Goal: Task Accomplishment & Management: Manage account settings

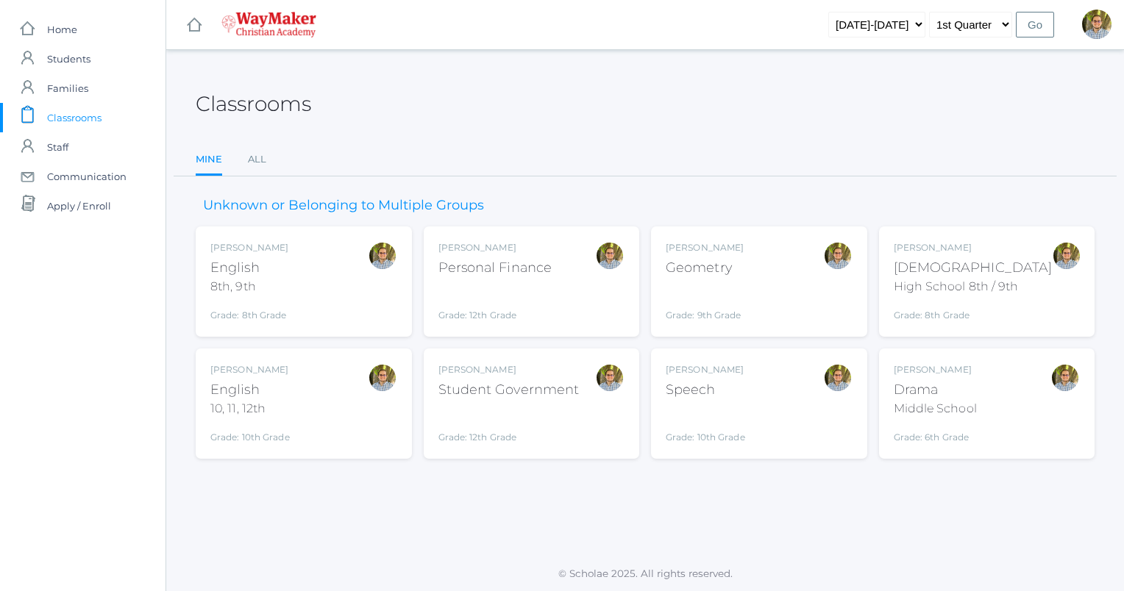
click at [338, 406] on div "Kylen Braileanu English 10, 11, 12th Grade: 10th Grade HSENGLISH" at bounding box center [303, 403] width 187 height 81
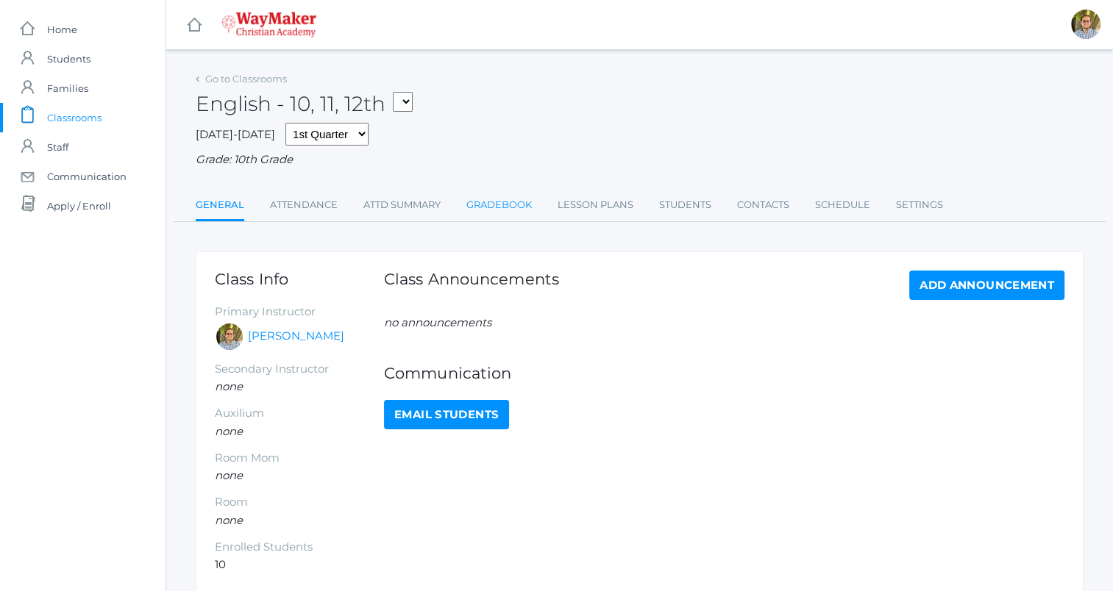
click at [481, 207] on link "Gradebook" at bounding box center [498, 204] width 65 height 29
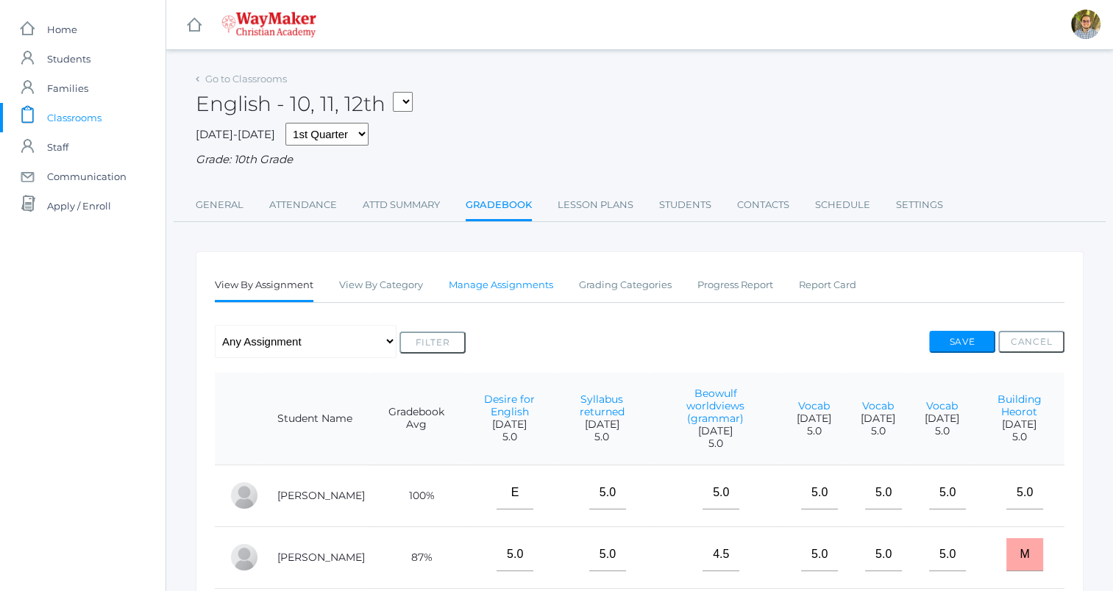
click at [515, 288] on link "Manage Assignments" at bounding box center [501, 285] width 104 height 29
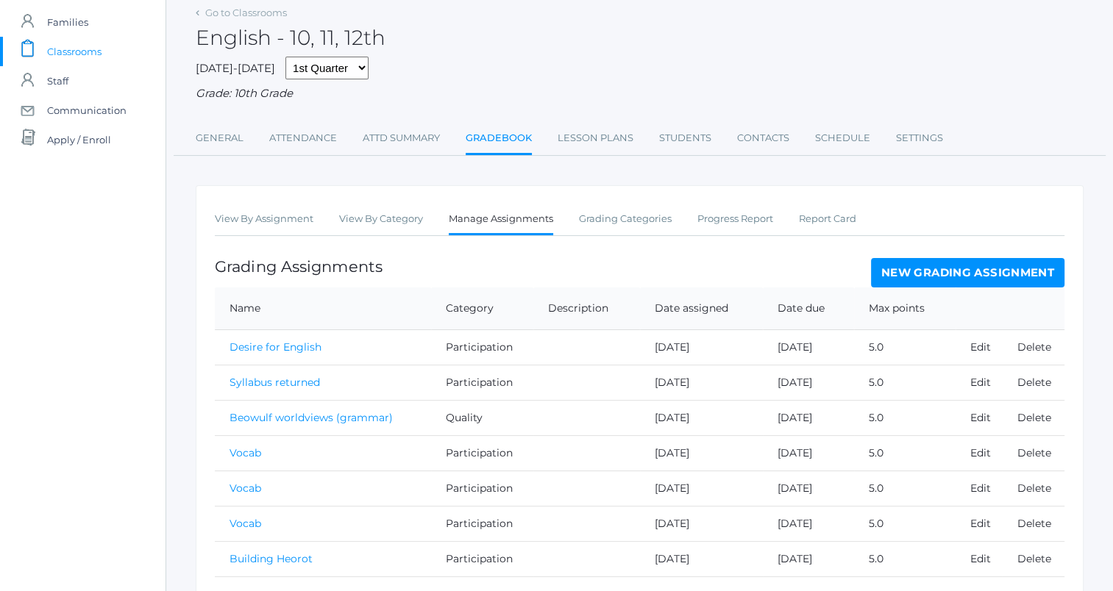
scroll to position [124, 0]
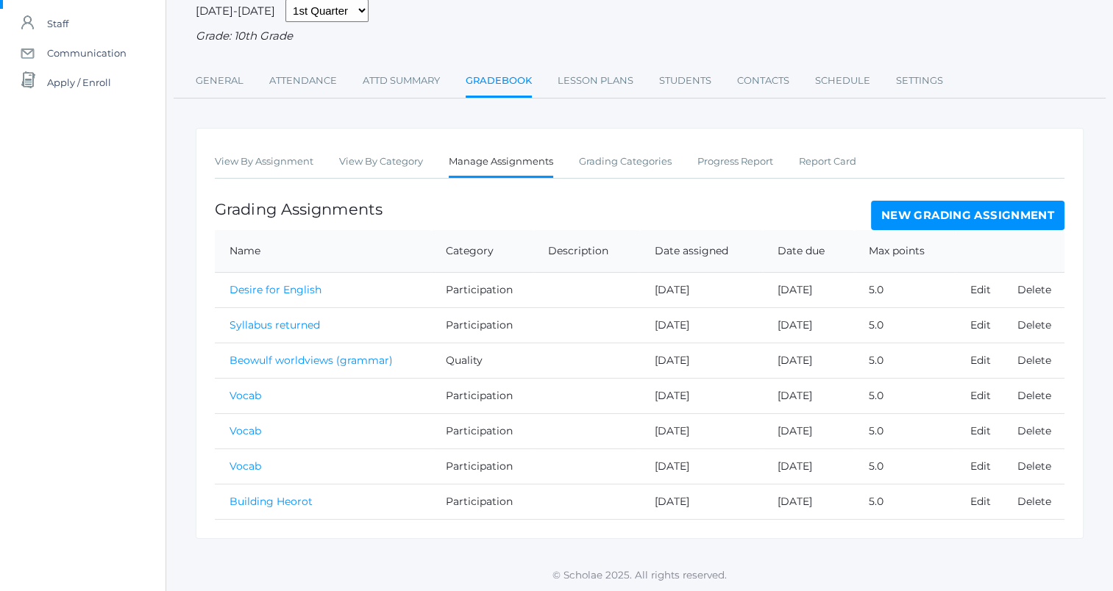
click at [977, 224] on link "New Grading Assignment" at bounding box center [967, 215] width 193 height 29
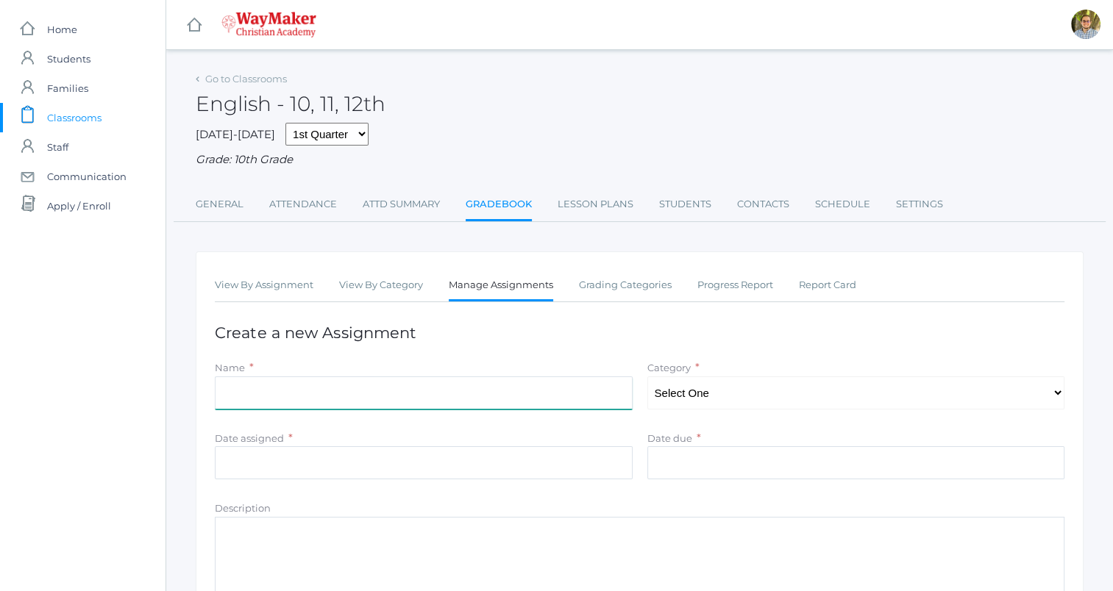
click at [543, 391] on input "Name" at bounding box center [424, 393] width 418 height 33
type input "Yesterday's reading"
click at [723, 385] on select "Select One Participation Quality Accuracy" at bounding box center [856, 393] width 418 height 33
click at [647, 377] on select "Select One Participation Quality Accuracy" at bounding box center [856, 393] width 418 height 33
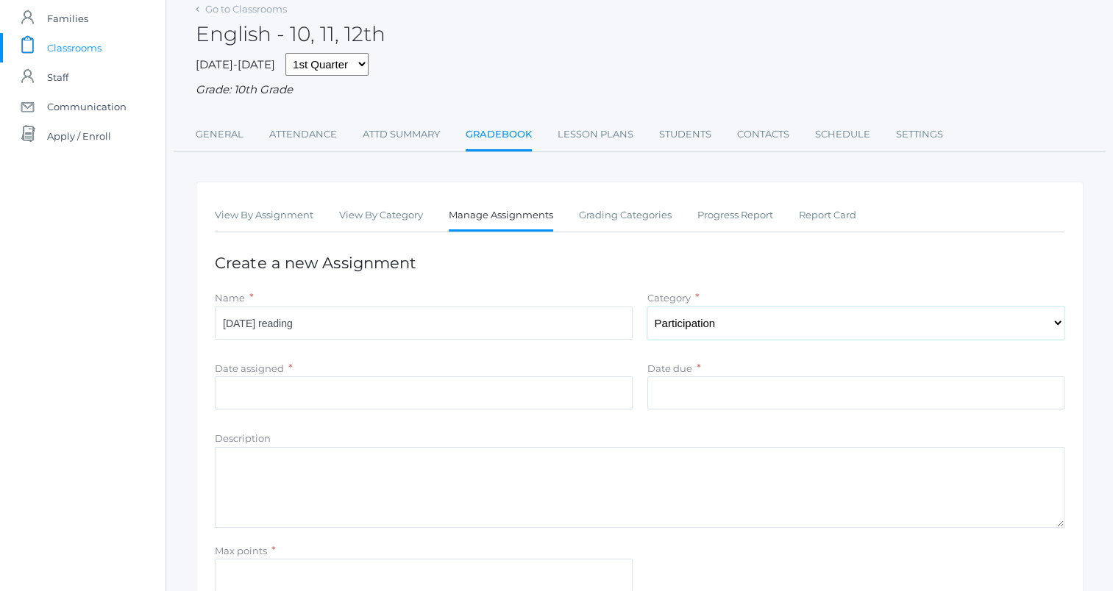
scroll to position [74, 0]
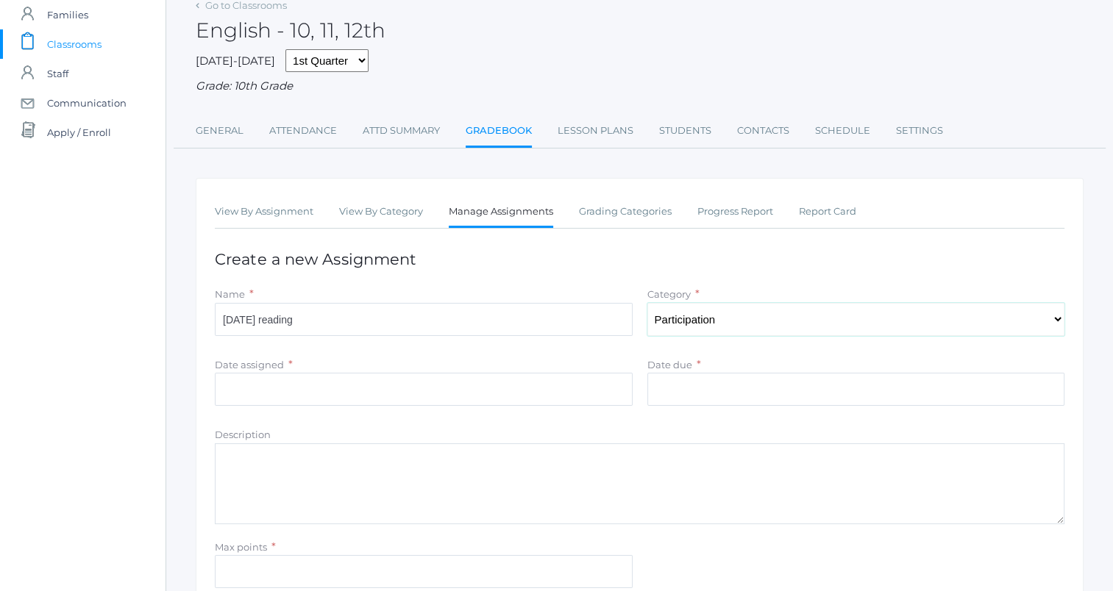
click at [744, 324] on select "Select One Participation Quality Accuracy" at bounding box center [856, 319] width 418 height 33
select select "1114"
click at [647, 303] on select "Select One Participation Quality Accuracy" at bounding box center [856, 319] width 418 height 33
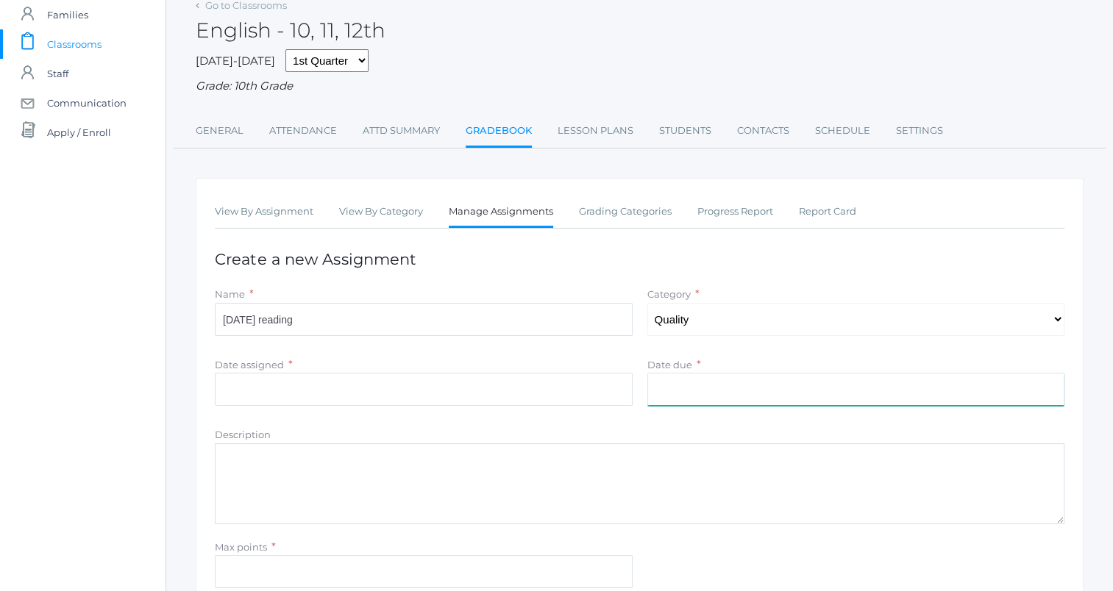
click at [721, 399] on input "Date due" at bounding box center [856, 389] width 418 height 33
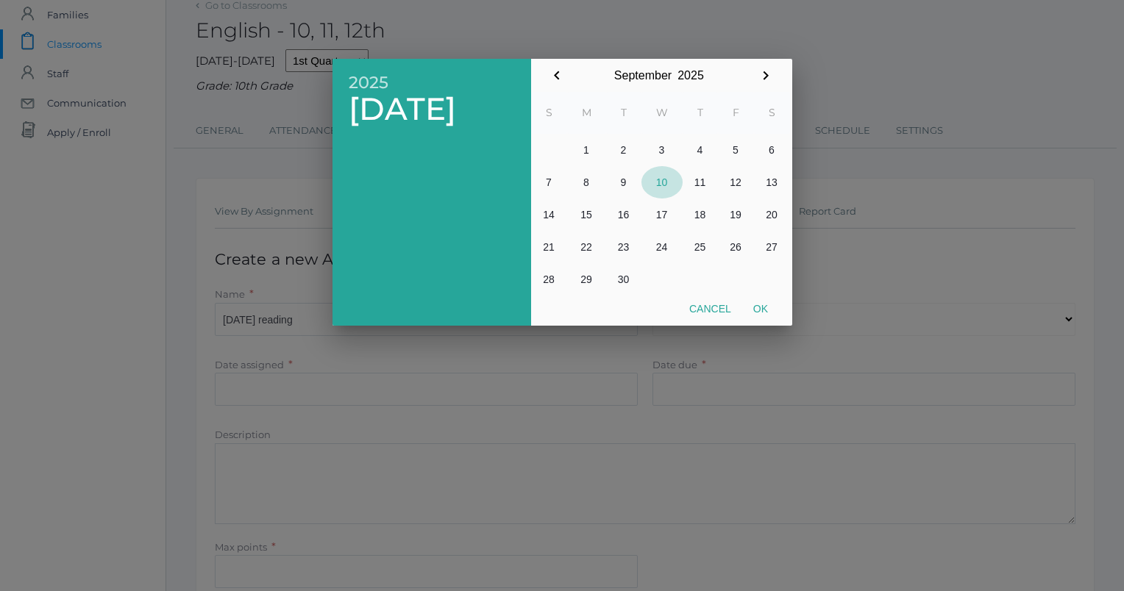
click at [657, 182] on button "10" at bounding box center [661, 182] width 41 height 32
click at [760, 306] on button "Ok" at bounding box center [760, 309] width 37 height 26
type input "[DATE]"
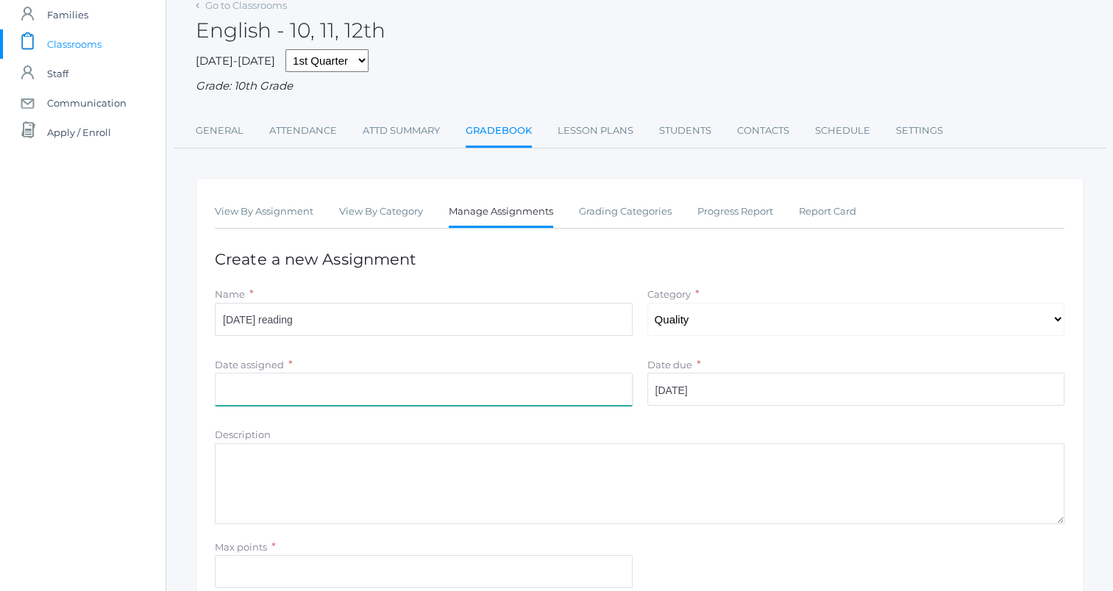
click at [594, 379] on input "Date assigned" at bounding box center [424, 389] width 418 height 33
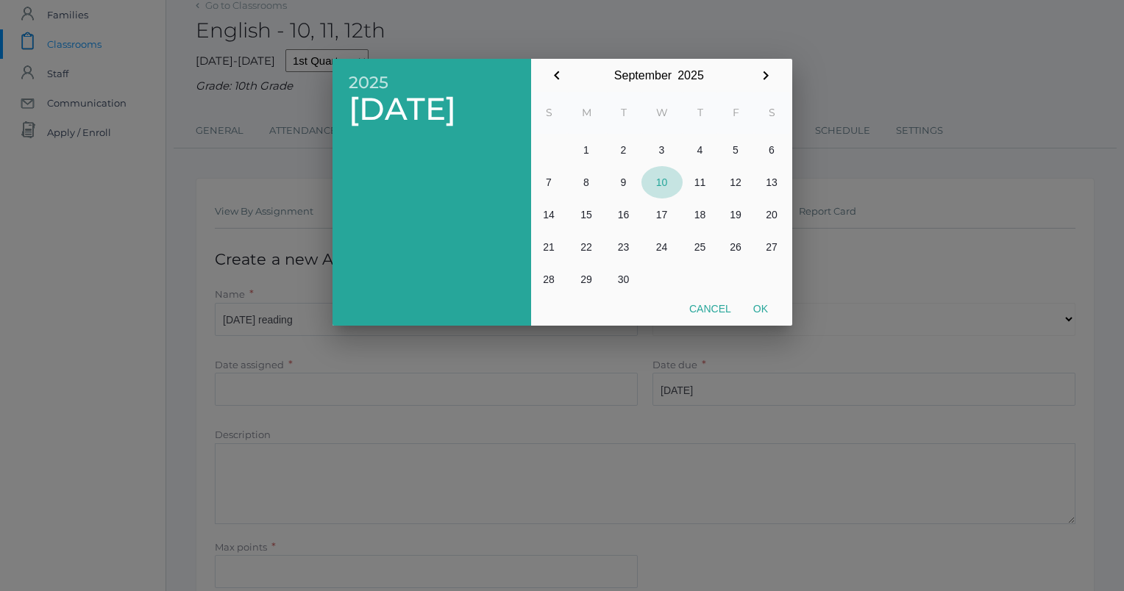
click at [659, 179] on button "10" at bounding box center [661, 182] width 41 height 32
click at [764, 311] on button "Ok" at bounding box center [760, 309] width 37 height 26
type input "[DATE]"
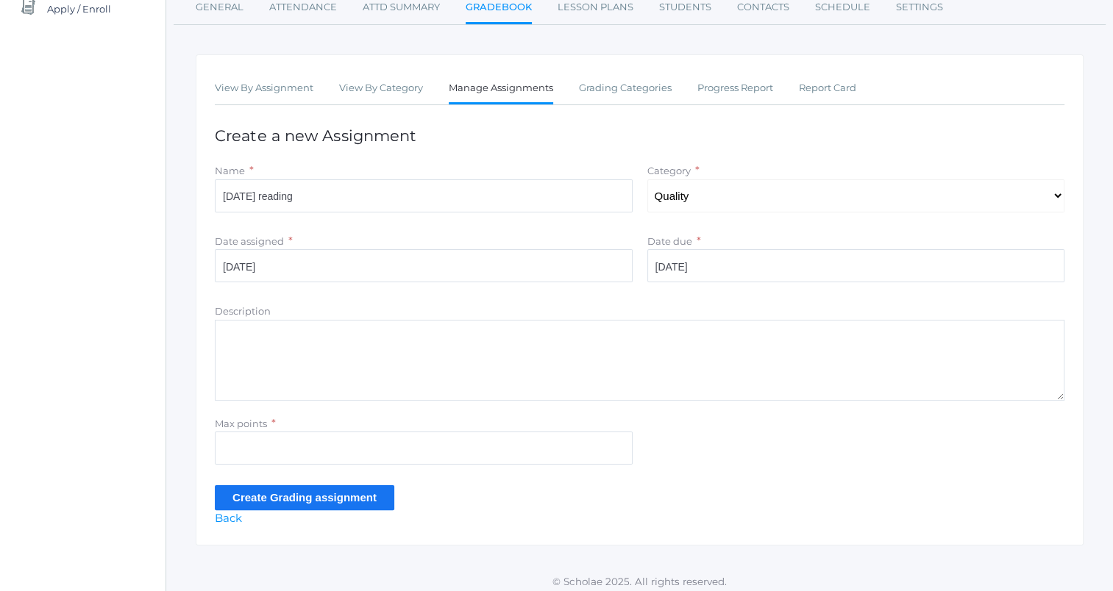
scroll to position [204, 0]
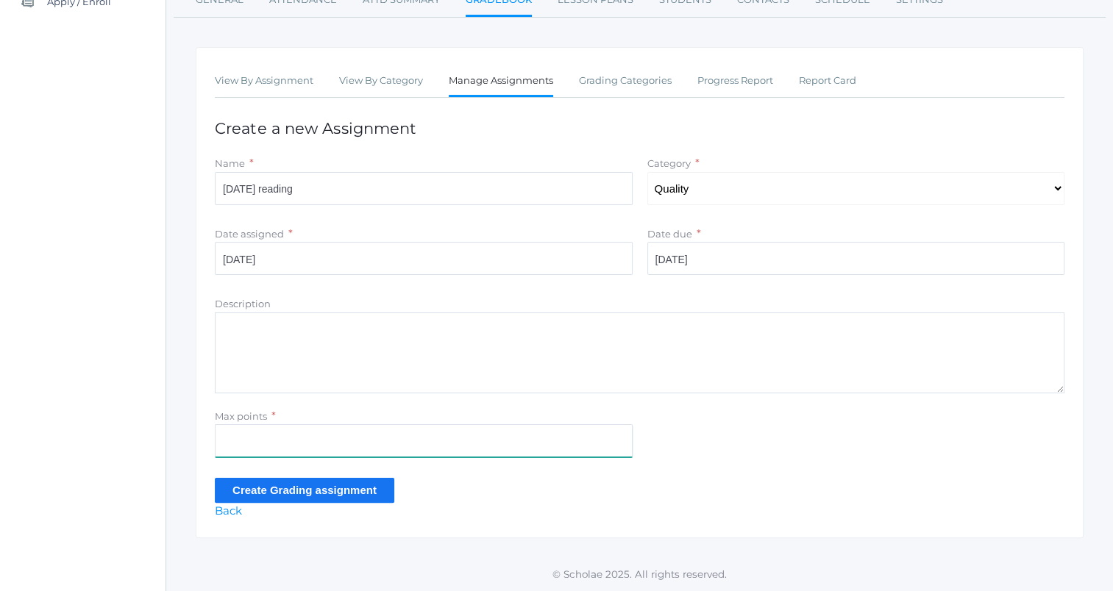
click at [553, 440] on input "Max points" at bounding box center [424, 440] width 418 height 33
type input "5"
click at [357, 487] on input "Create Grading assignment" at bounding box center [304, 490] width 179 height 24
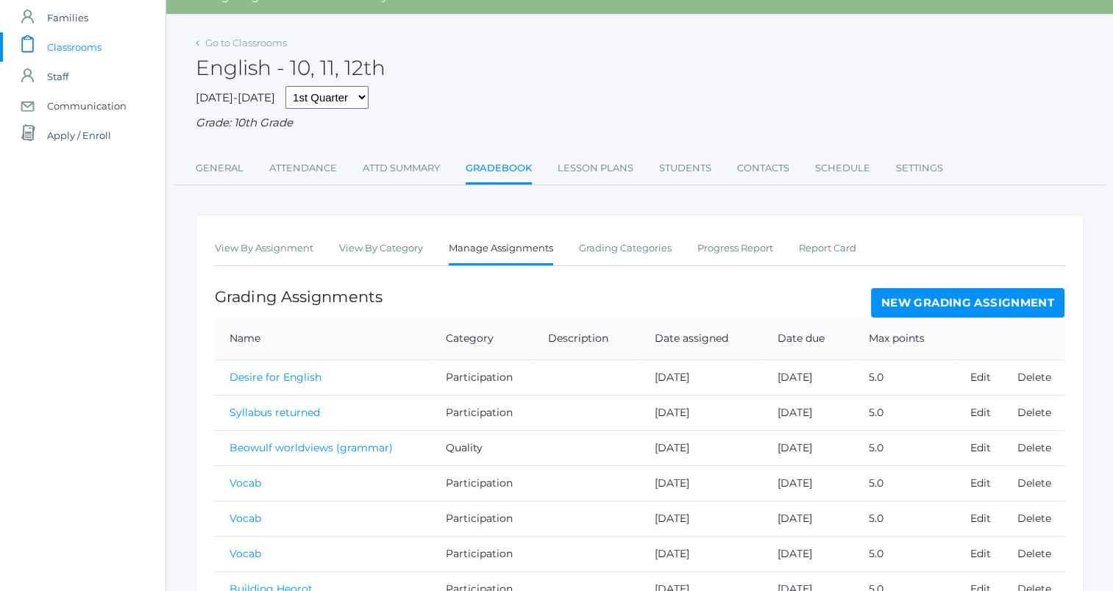
scroll to position [147, 0]
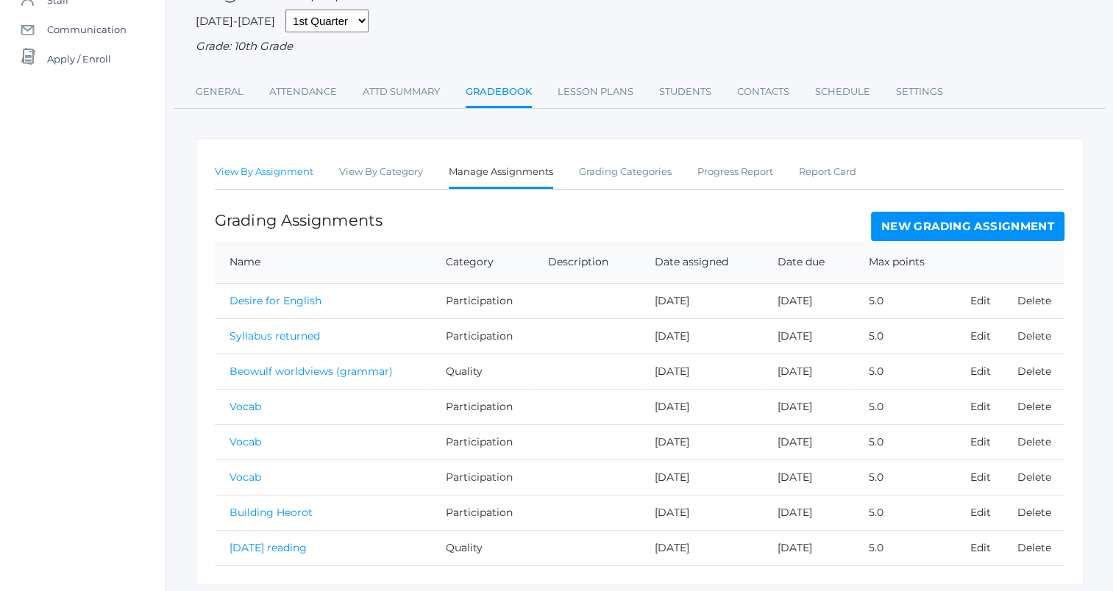
click at [266, 179] on link "View By Assignment" at bounding box center [264, 171] width 99 height 29
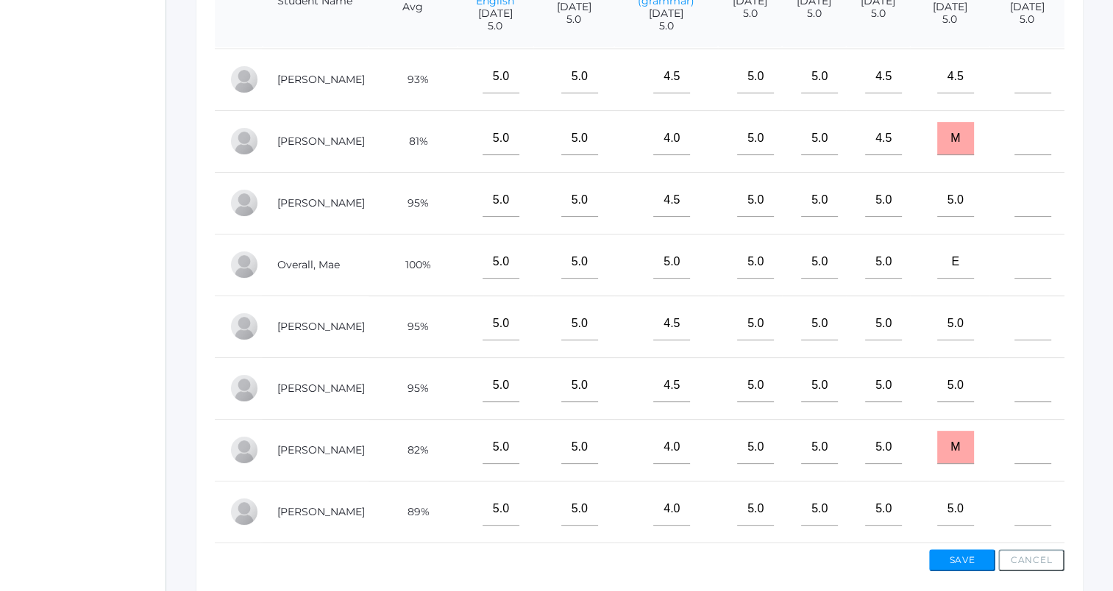
scroll to position [441, 0]
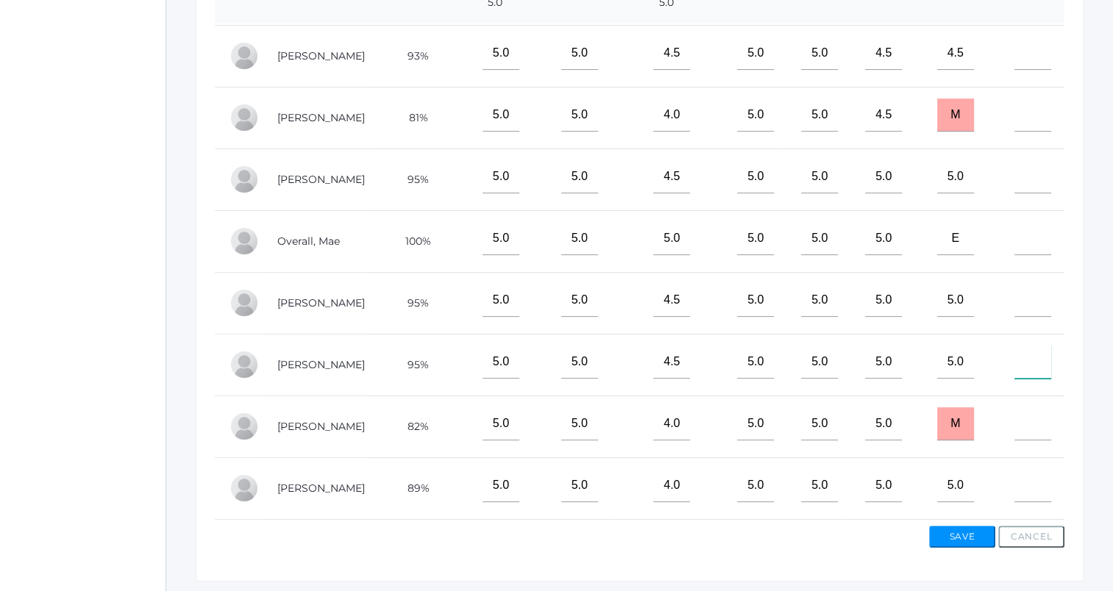
click at [1016, 360] on input"] "text" at bounding box center [1032, 362] width 37 height 33
type input"] "4.5"
click at [966, 535] on button "Save" at bounding box center [962, 537] width 66 height 22
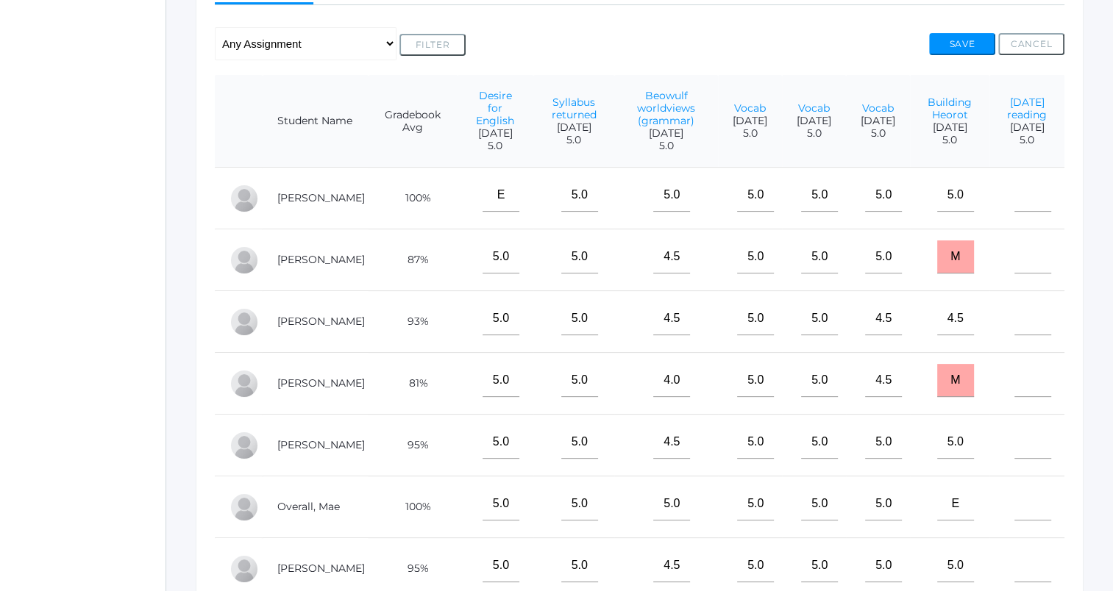
scroll to position [347, 0]
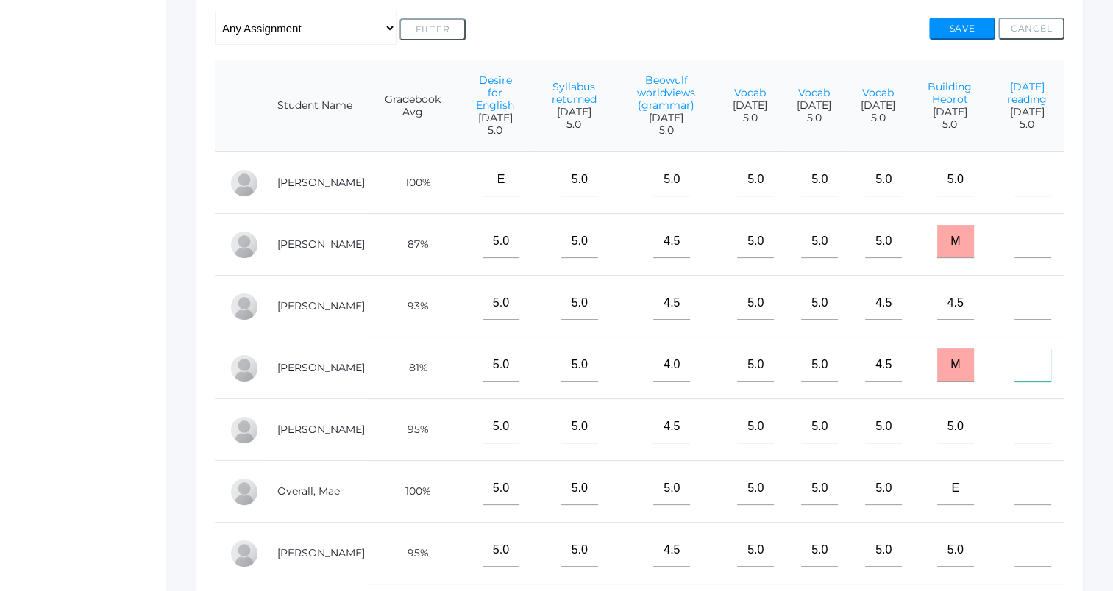
click at [1023, 378] on input"] "text" at bounding box center [1032, 365] width 37 height 33
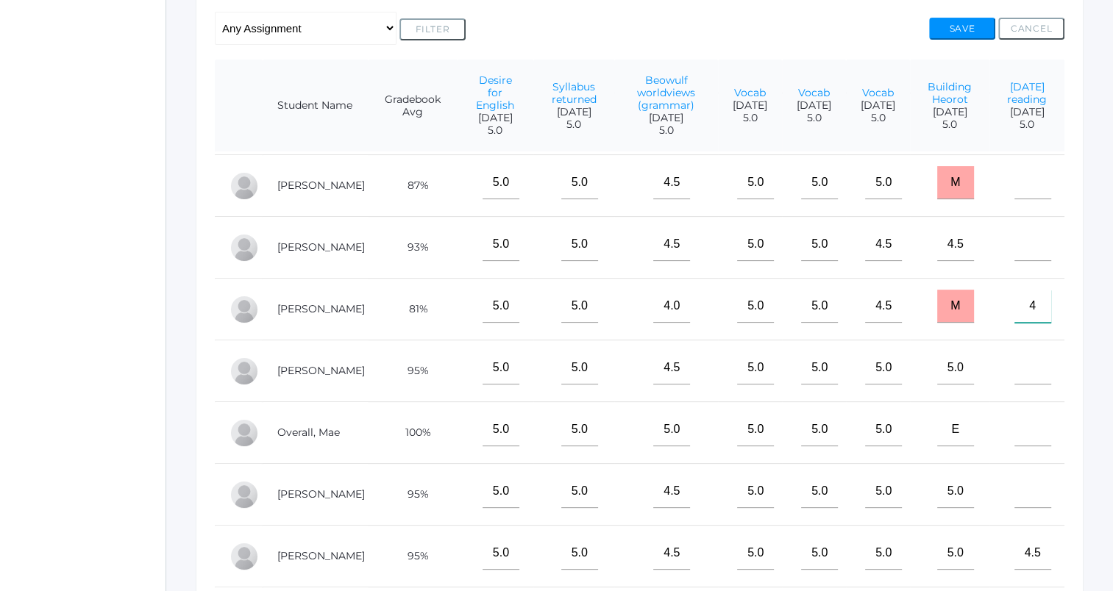
scroll to position [52, 0]
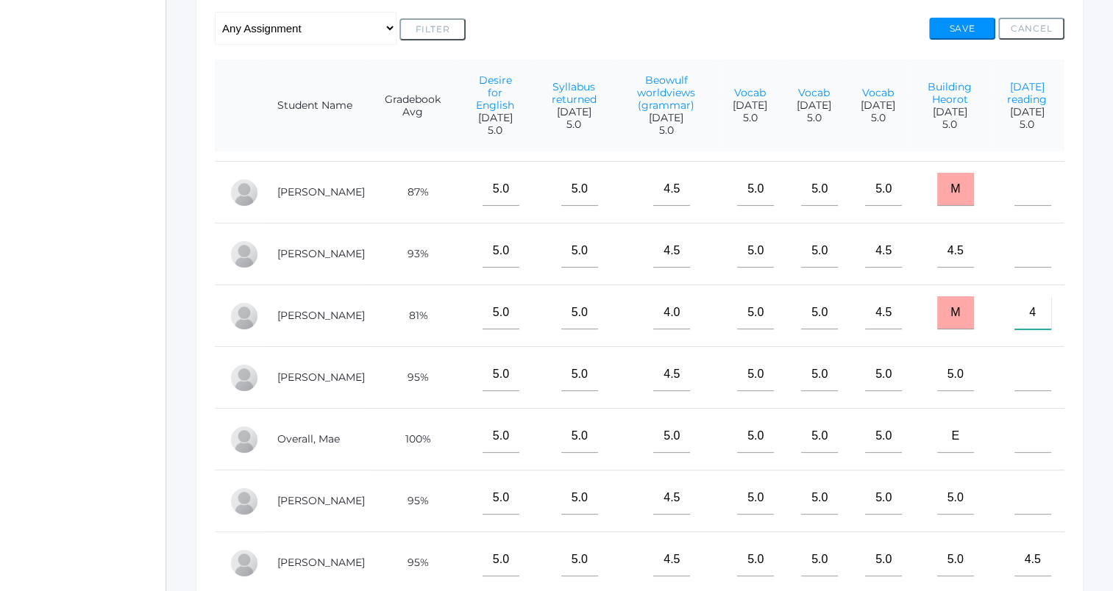
type input"] "4"
click at [974, 26] on button "Save" at bounding box center [962, 29] width 66 height 22
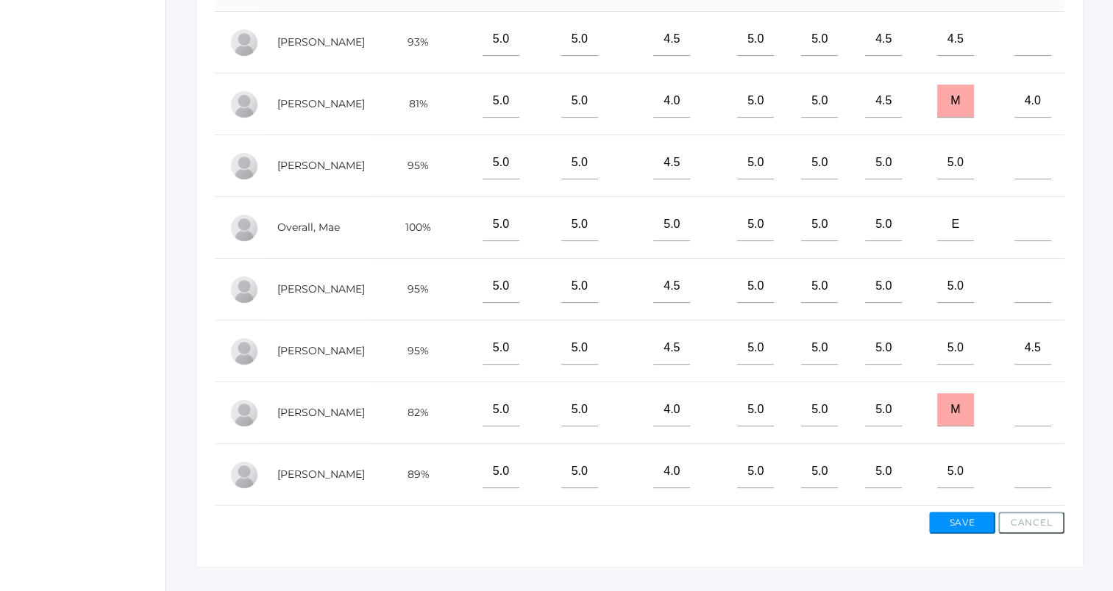
scroll to position [515, 0]
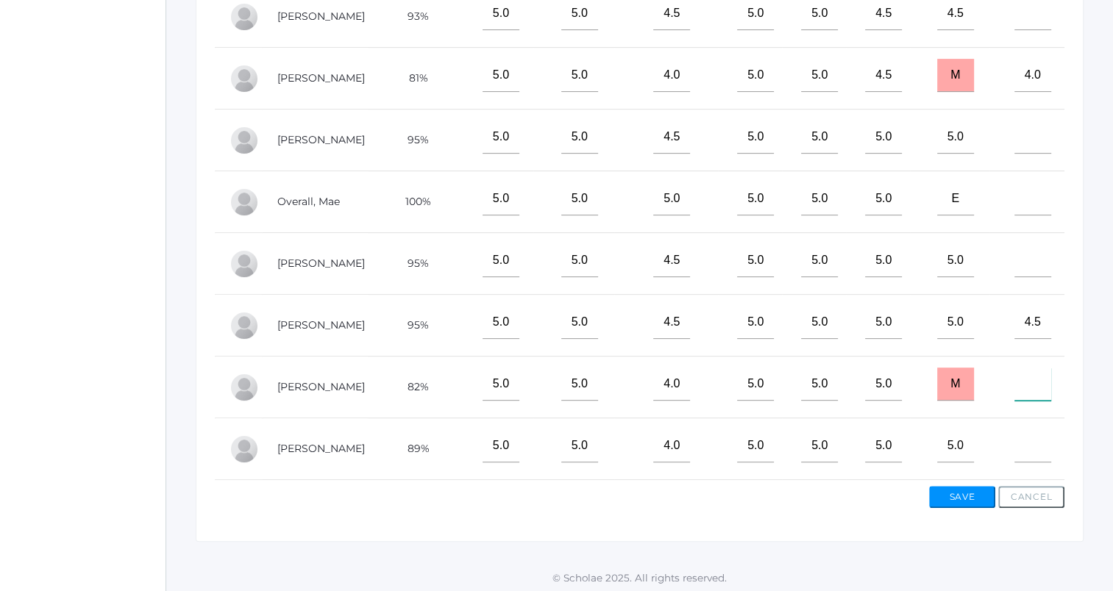
click at [1014, 380] on input"] "text" at bounding box center [1032, 384] width 37 height 33
type input"] "4.5"
click at [979, 494] on button "Save" at bounding box center [962, 497] width 66 height 22
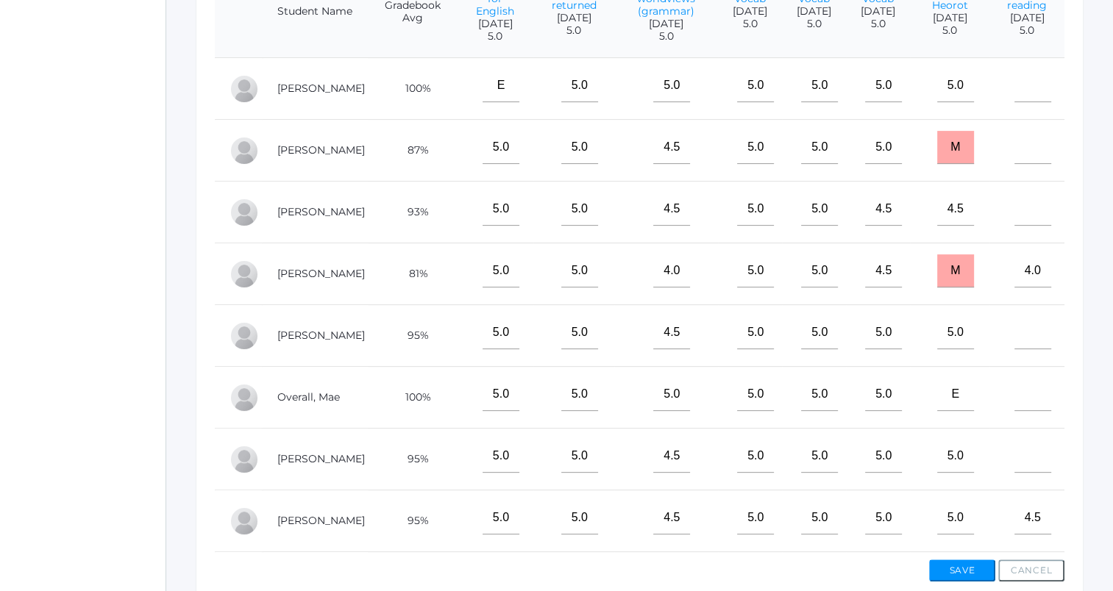
scroll to position [144, 0]
click at [1029, 445] on input"] "4.5" at bounding box center [1032, 457] width 37 height 33
type input"] "4"
click at [937, 441] on input "M" at bounding box center [955, 457] width 37 height 33
type input "r"
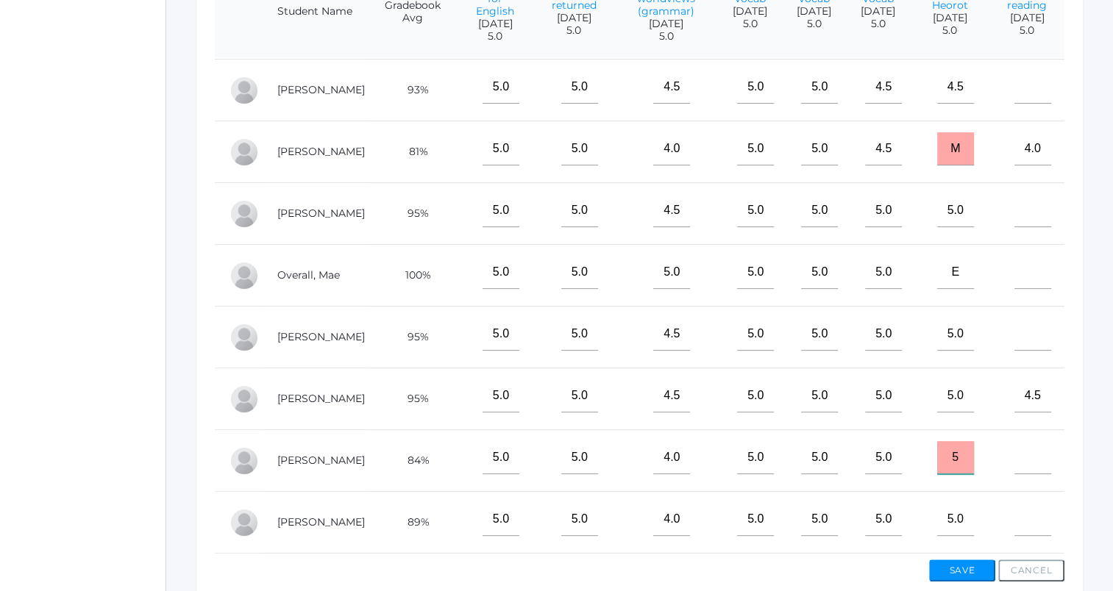
type input "5"
click at [960, 570] on button "Save" at bounding box center [962, 571] width 66 height 22
click at [941, 454] on input"] "5.0" at bounding box center [955, 457] width 37 height 33
type input"] "5"
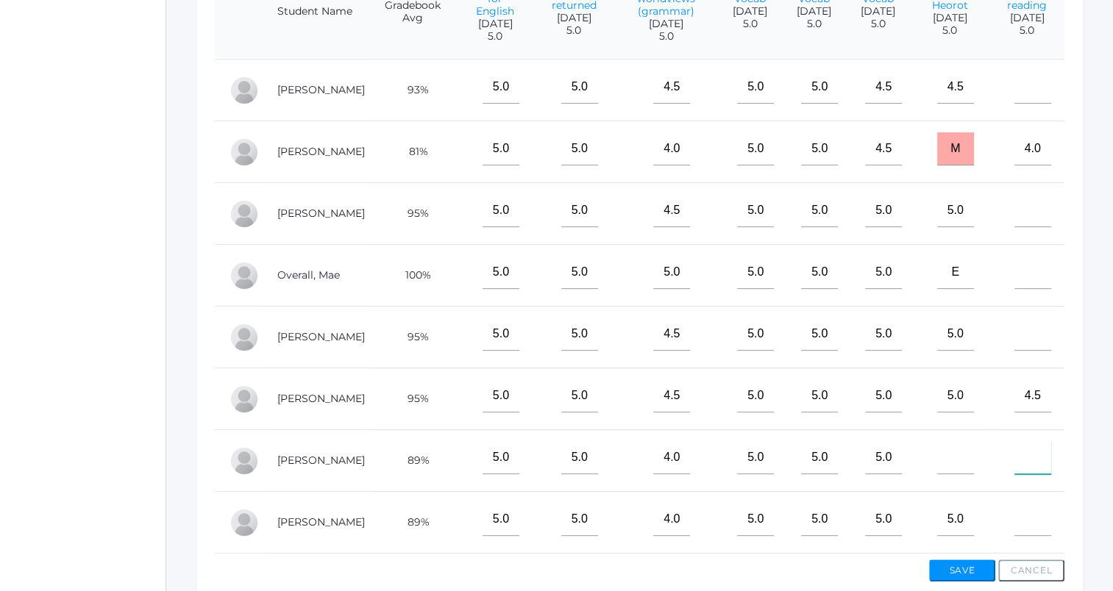
click at [1014, 445] on input"] "text" at bounding box center [1032, 457] width 37 height 33
type input"] "4.5"
click at [957, 568] on button "Save" at bounding box center [962, 571] width 66 height 22
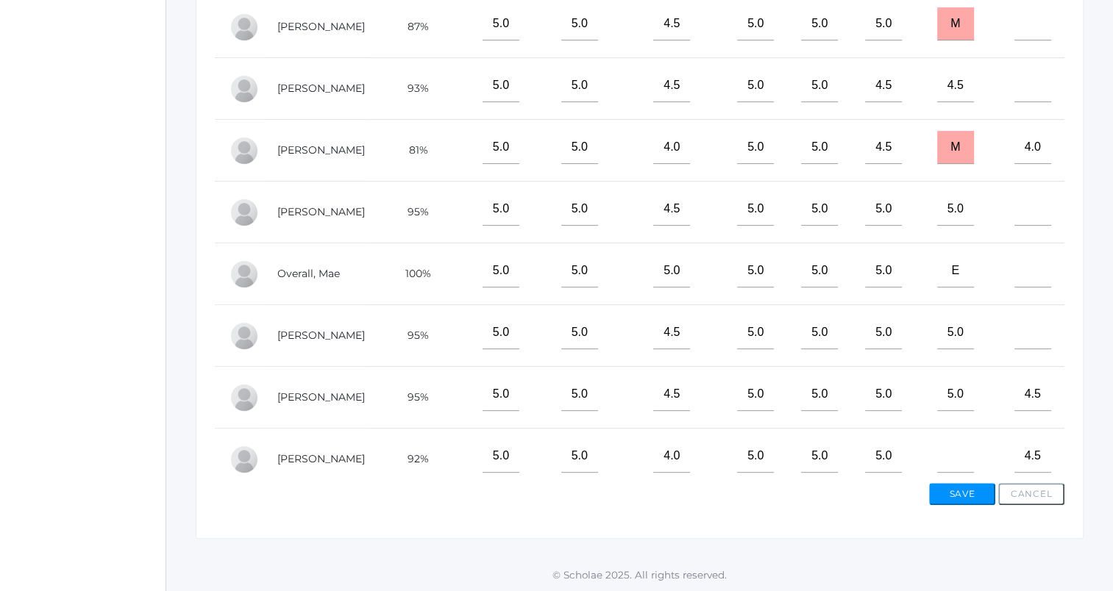
scroll to position [144, 0]
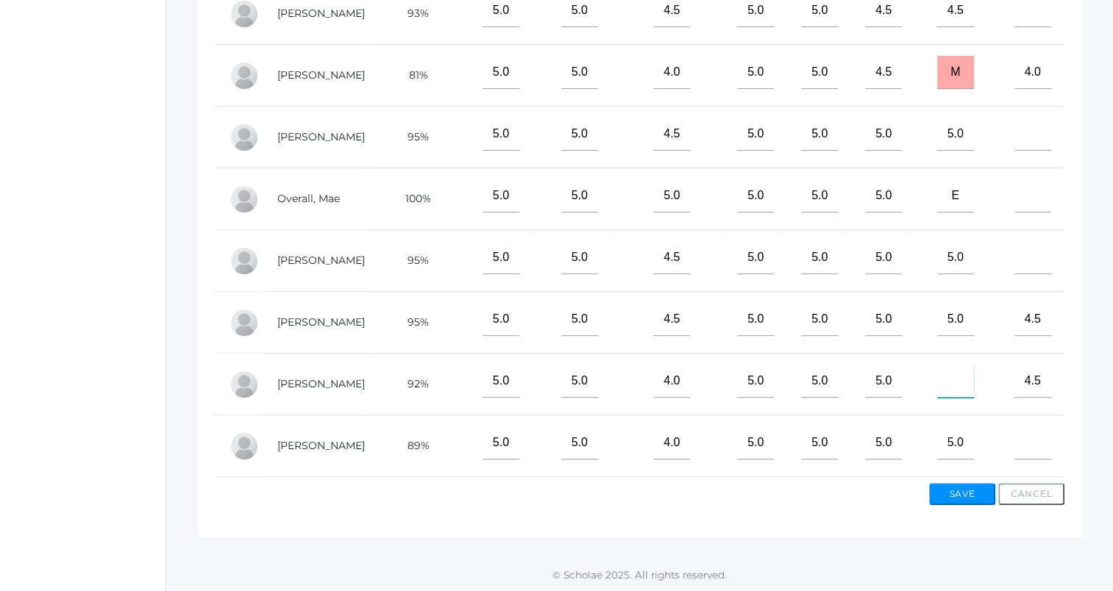
click at [937, 377] on input"] "text" at bounding box center [955, 381] width 37 height 33
type input"] "5"
click at [973, 496] on button "Save" at bounding box center [962, 494] width 66 height 22
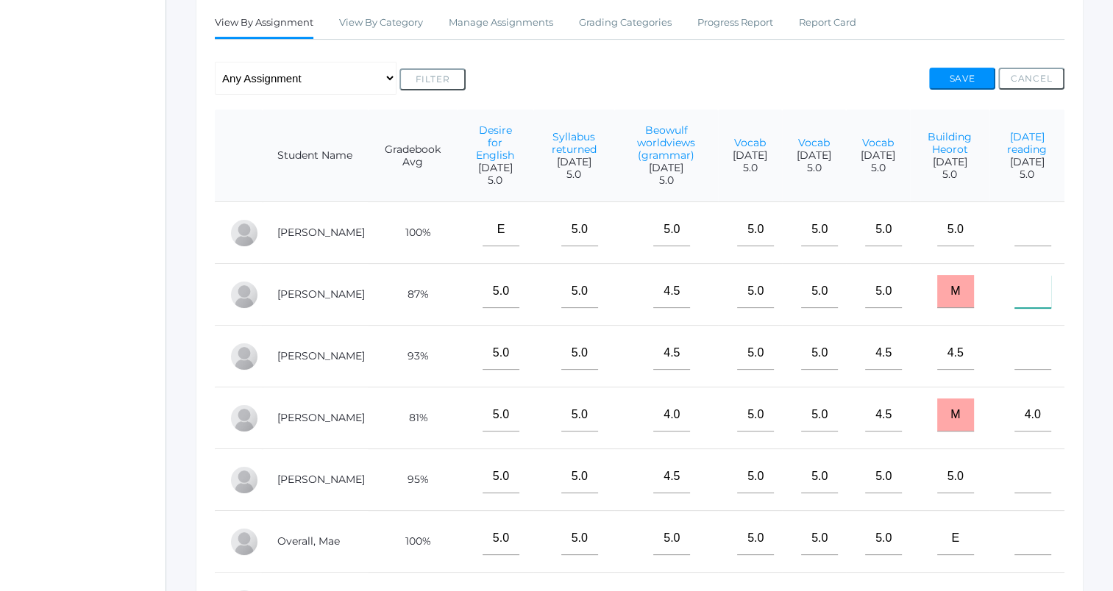
click at [1021, 303] on input"] "text" at bounding box center [1032, 291] width 37 height 33
type input"] "5"
click at [959, 76] on button "Save" at bounding box center [962, 79] width 66 height 22
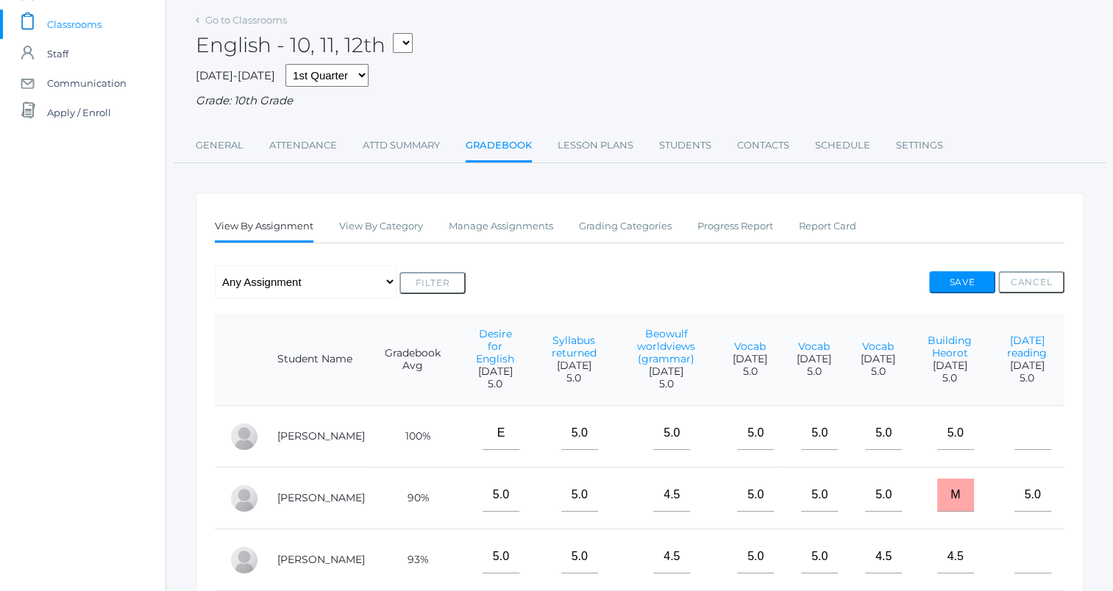
scroll to position [294, 0]
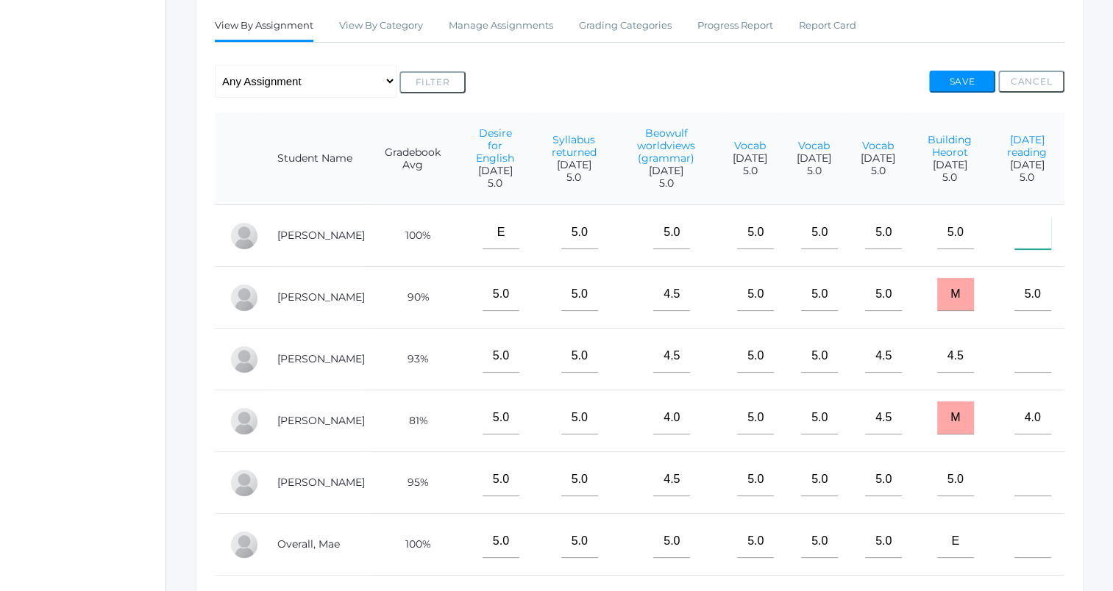
click at [1024, 249] on input"] "text" at bounding box center [1032, 232] width 37 height 33
type input"] "5"
click at [977, 85] on button "Save" at bounding box center [962, 82] width 66 height 22
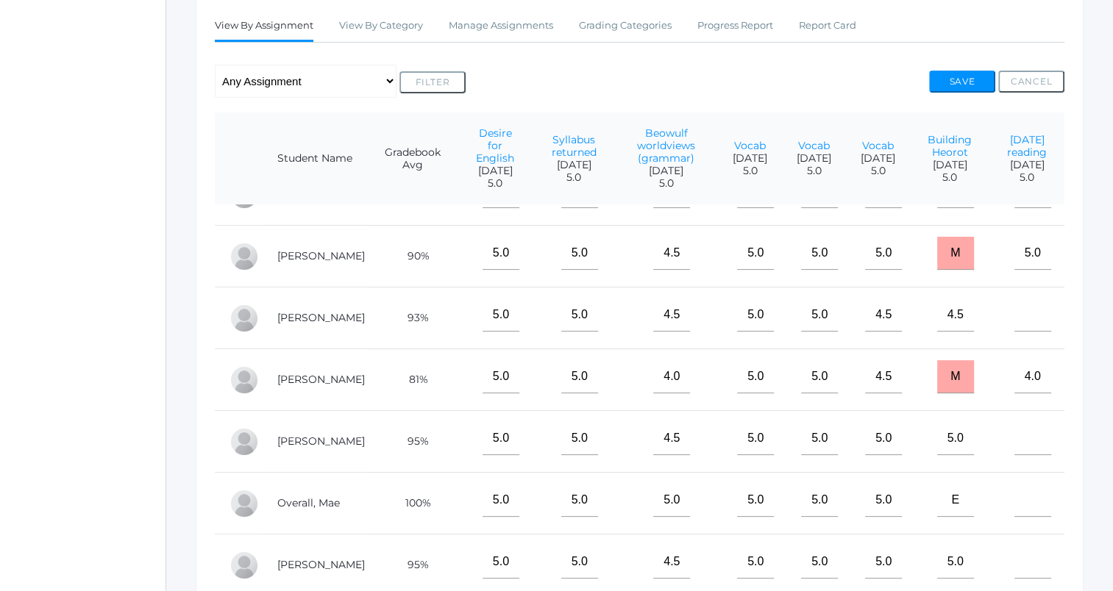
scroll to position [74, 0]
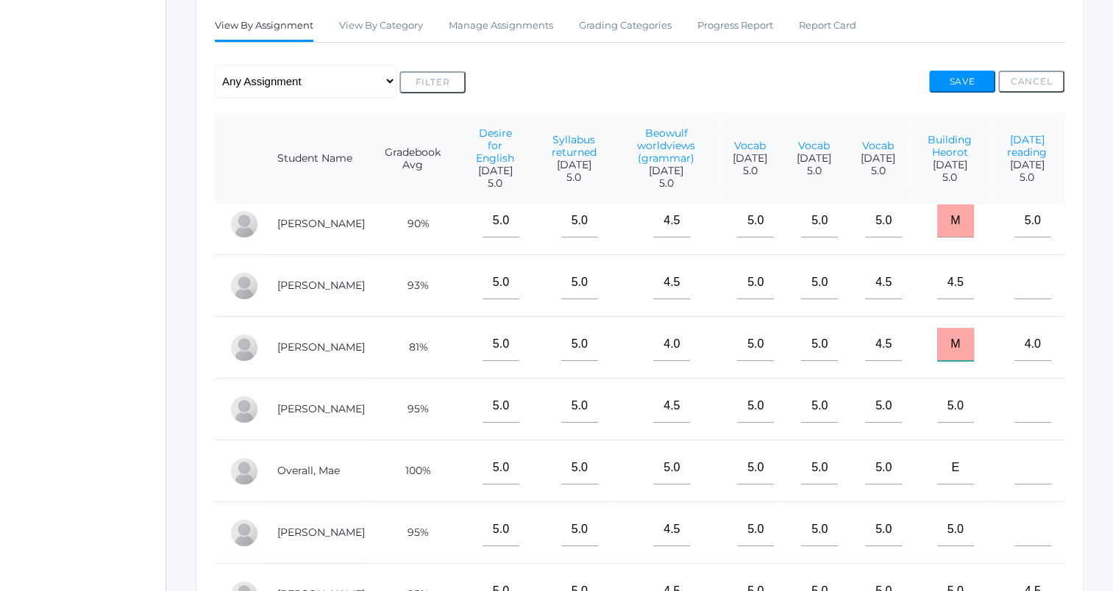
click at [943, 361] on input "M" at bounding box center [955, 344] width 37 height 33
type input "5"
type input "4"
click at [933, 80] on button "Save" at bounding box center [962, 82] width 66 height 22
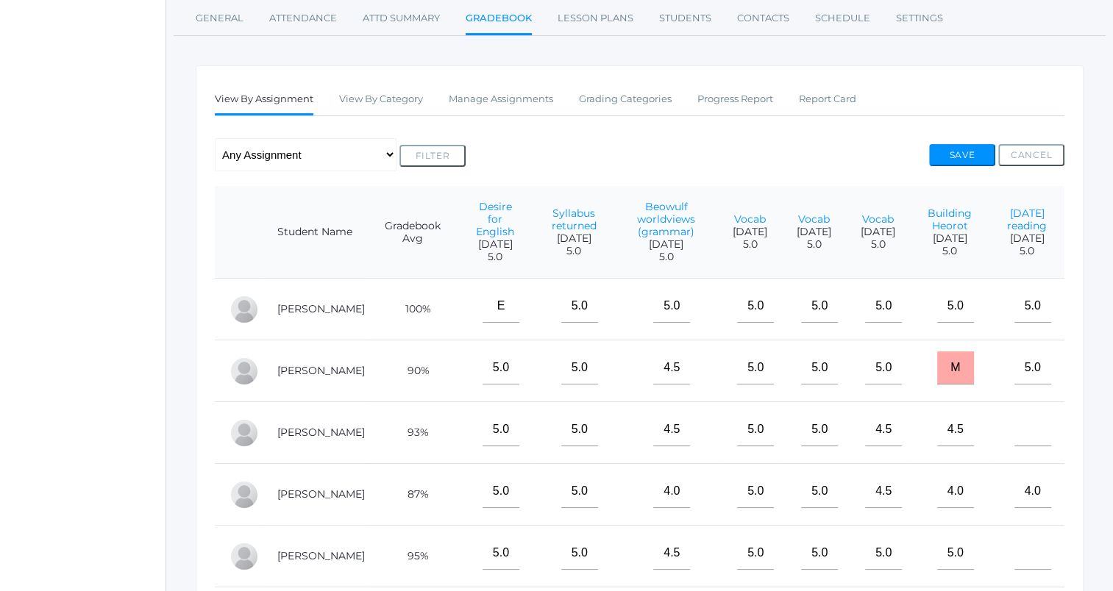
scroll to position [294, 0]
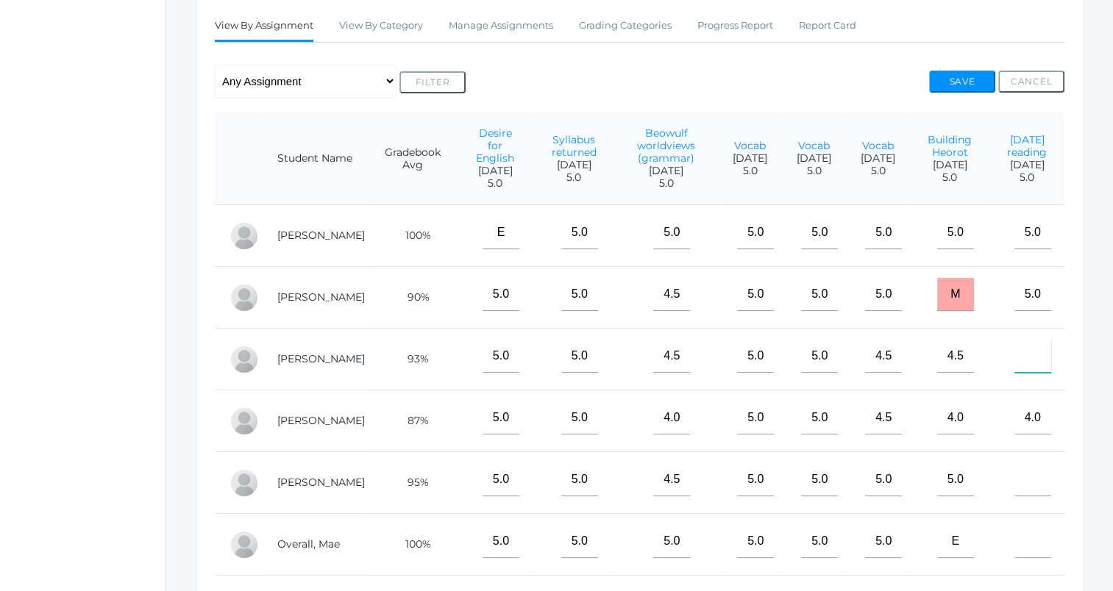
click at [1014, 371] on input"] "text" at bounding box center [1032, 356] width 37 height 33
type input"] "4.5"
click at [951, 76] on button "Save" at bounding box center [962, 82] width 66 height 22
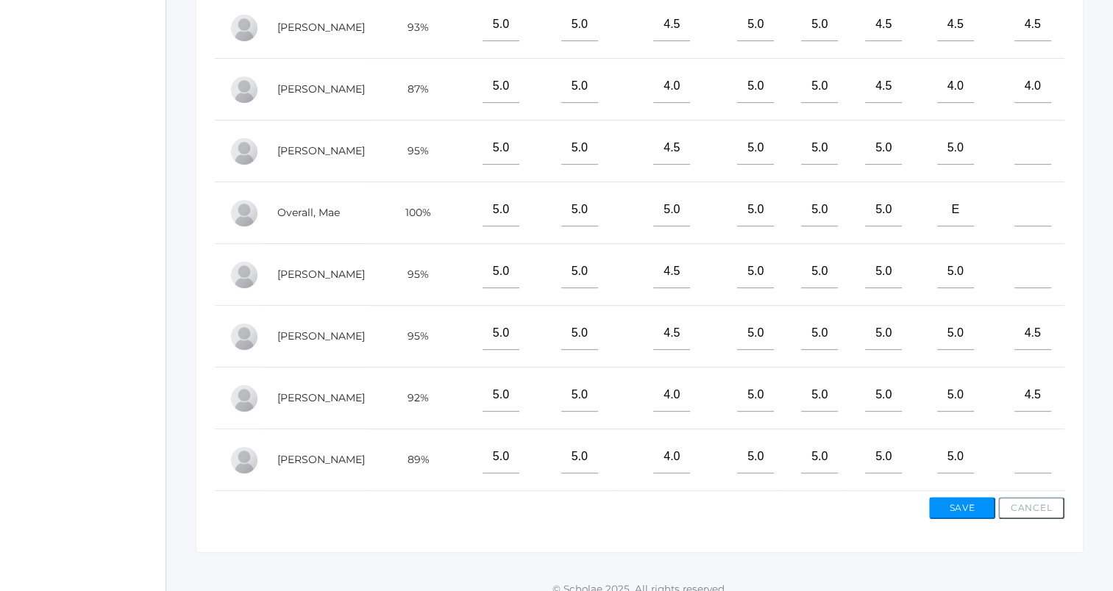
scroll to position [518, 0]
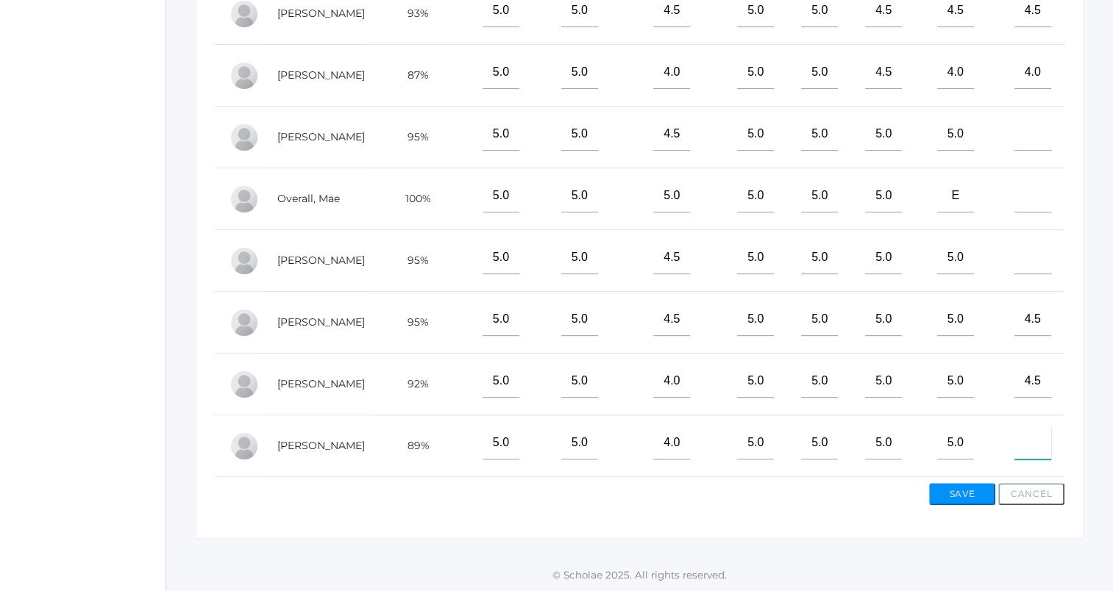
click at [1014, 427] on input"] "text" at bounding box center [1032, 443] width 37 height 33
type input"] "4.5"
click at [985, 499] on button "Save" at bounding box center [962, 494] width 66 height 22
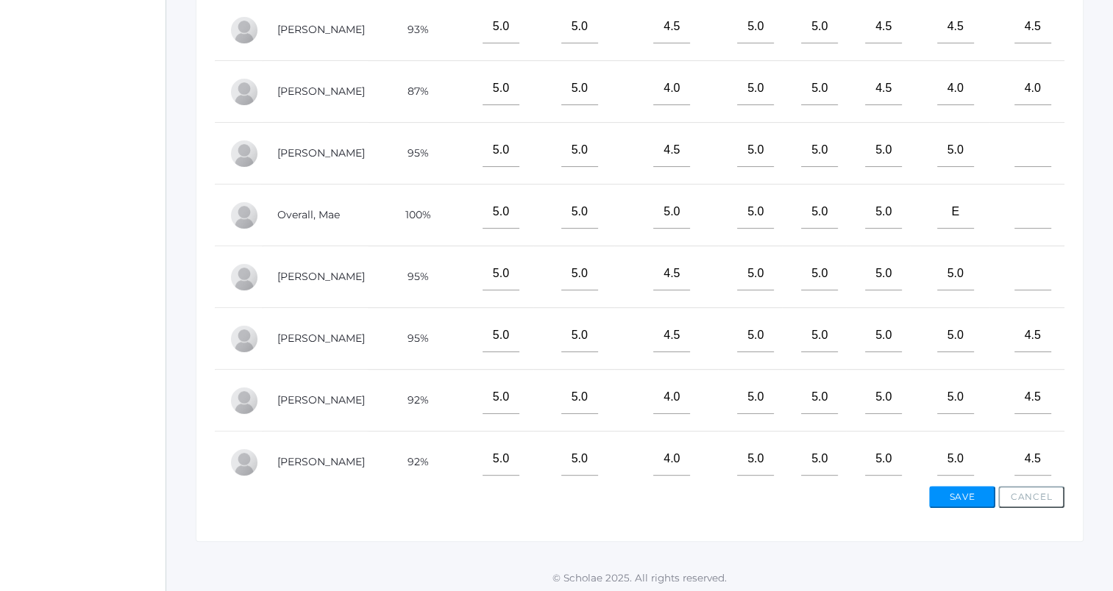
scroll to position [144, 0]
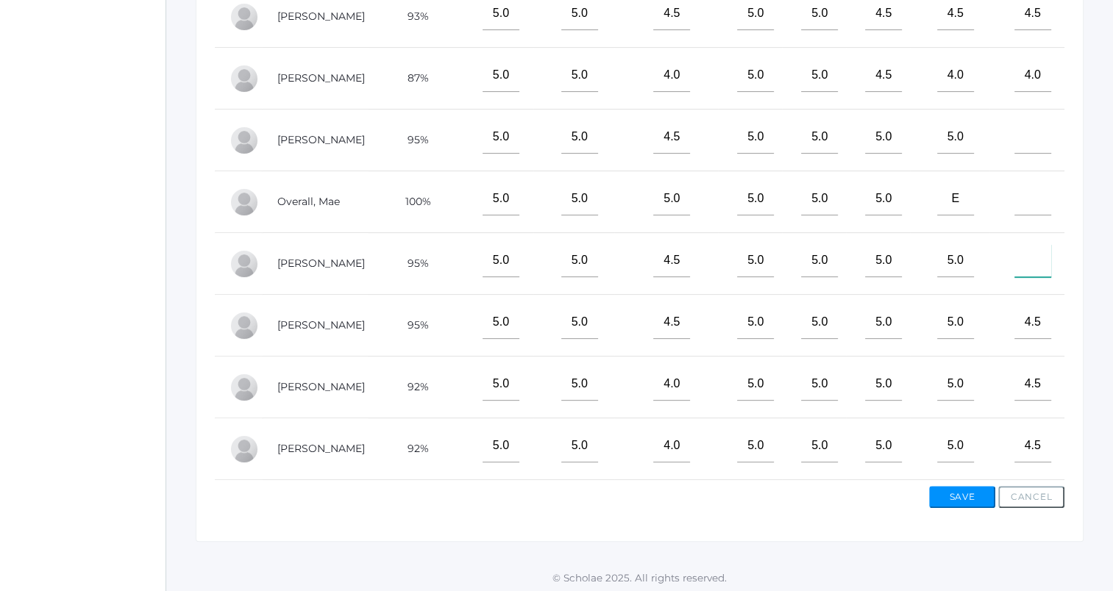
click at [1014, 252] on input"] "text" at bounding box center [1032, 260] width 37 height 33
type input"] "4.5"
click at [941, 494] on button "Save" at bounding box center [962, 497] width 66 height 22
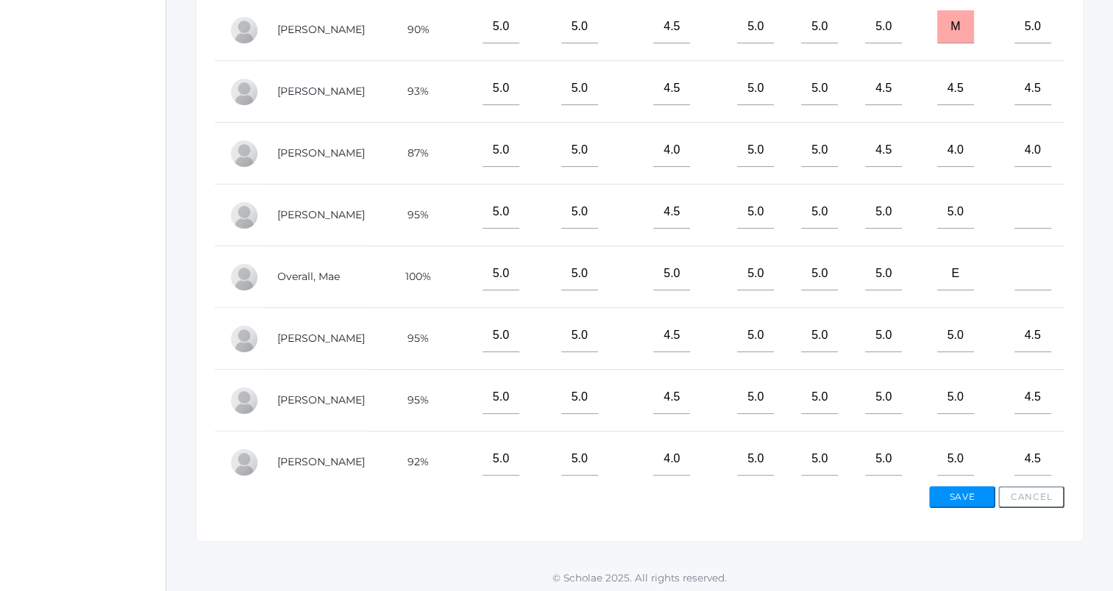
scroll to position [144, 0]
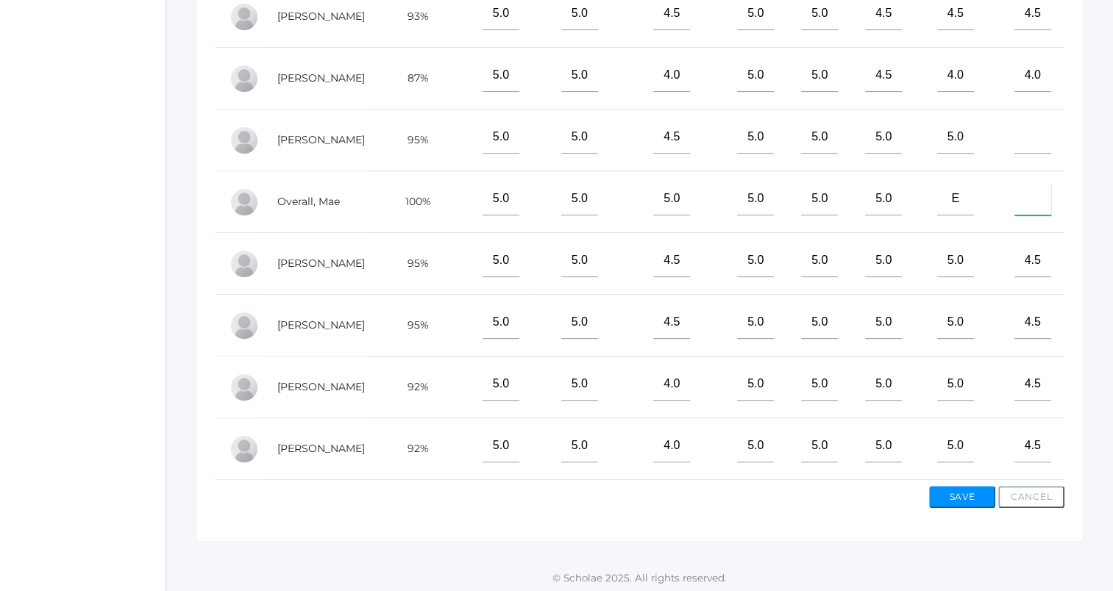
click at [1016, 196] on input"] "text" at bounding box center [1032, 198] width 37 height 33
type input"] "E"
click at [1017, 137] on input"] "text" at bounding box center [1032, 137] width 37 height 33
type input"] "m"
click at [965, 493] on button "Save" at bounding box center [962, 497] width 66 height 22
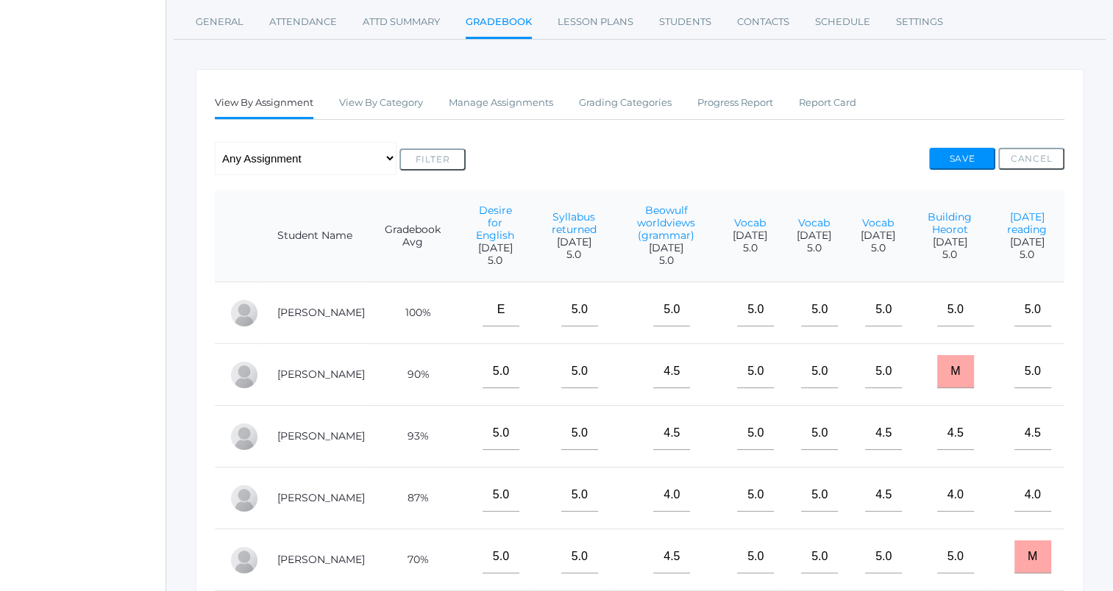
scroll to position [76, 0]
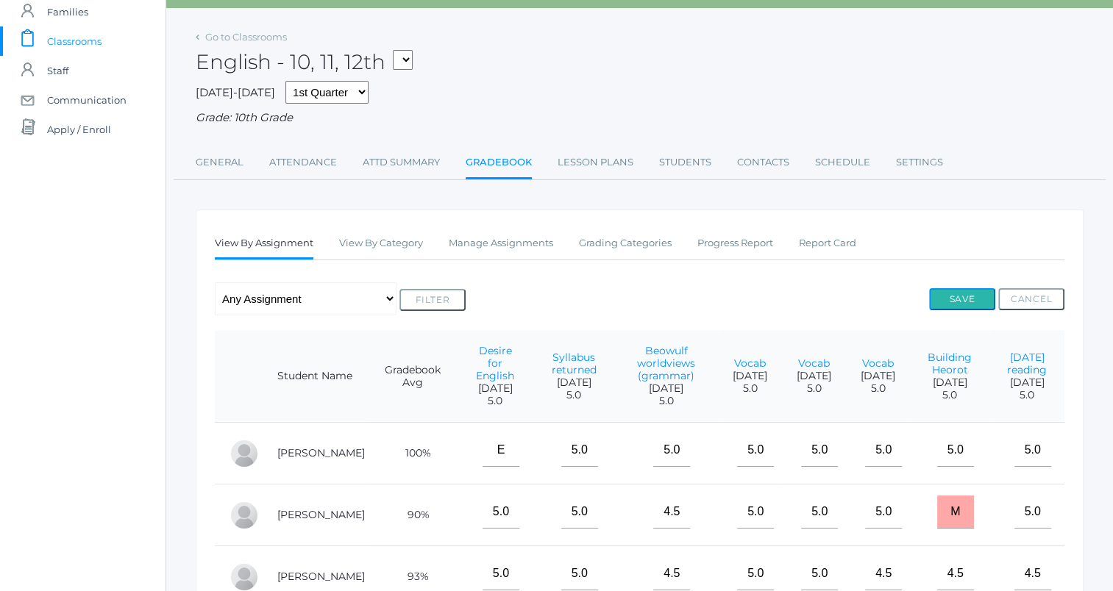
click at [957, 303] on button "Save" at bounding box center [962, 299] width 66 height 22
